Goal: Browse casually

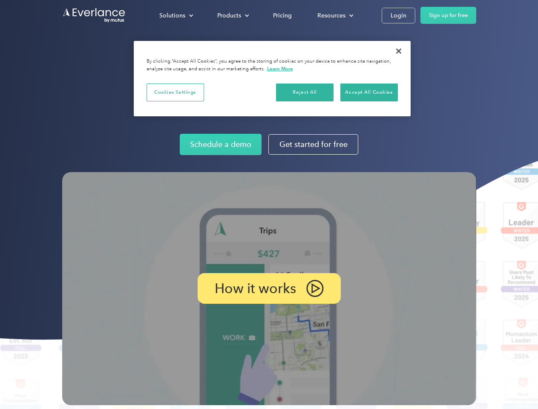
click at [269, 204] on img at bounding box center [269, 288] width 414 height 233
click at [176, 15] on div "Solutions" at bounding box center [172, 15] width 26 height 11
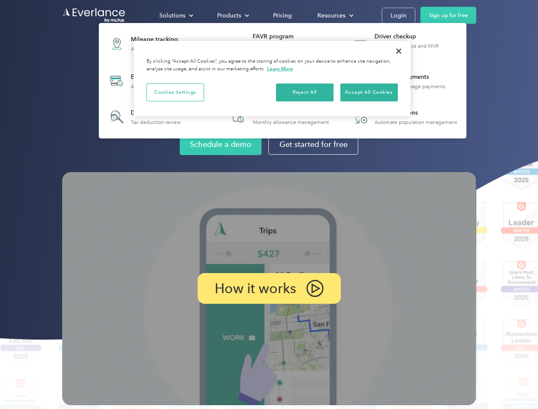
click at [232, 15] on div "Products" at bounding box center [229, 15] width 24 height 11
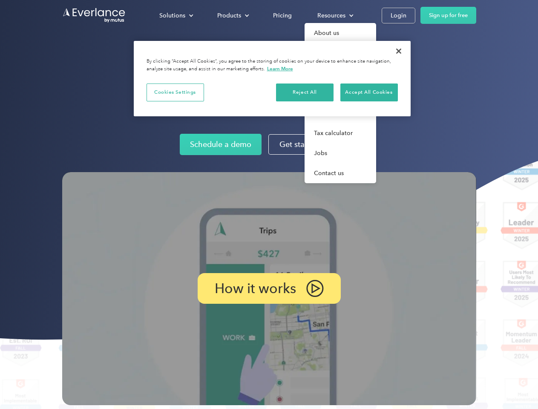
click at [334, 15] on div "Resources" at bounding box center [331, 15] width 28 height 11
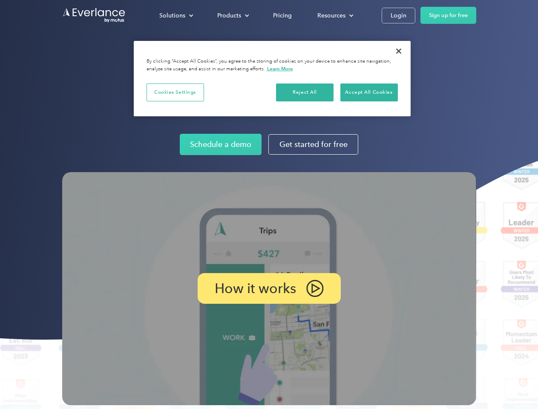
click at [269, 288] on p "How it works" at bounding box center [254, 288] width 81 height 10
click at [175, 92] on button "Cookies Settings" at bounding box center [174, 92] width 57 height 18
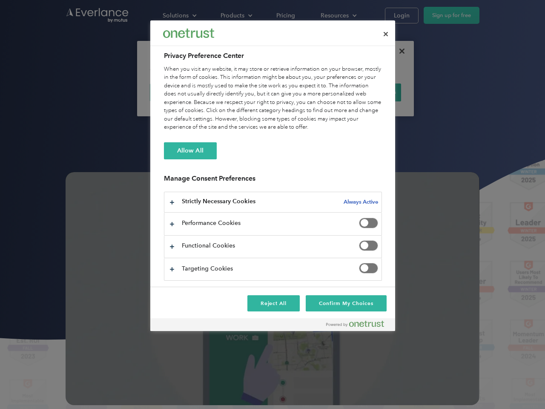
click at [305, 92] on div "When you visit any website, it may store or retrieve information on your browse…" at bounding box center [273, 98] width 218 height 66
click at [369, 92] on div "When you visit any website, it may store or retrieve information on your browse…" at bounding box center [273, 98] width 218 height 66
click at [398, 51] on div at bounding box center [272, 204] width 545 height 409
